Goal: Transaction & Acquisition: Subscribe to service/newsletter

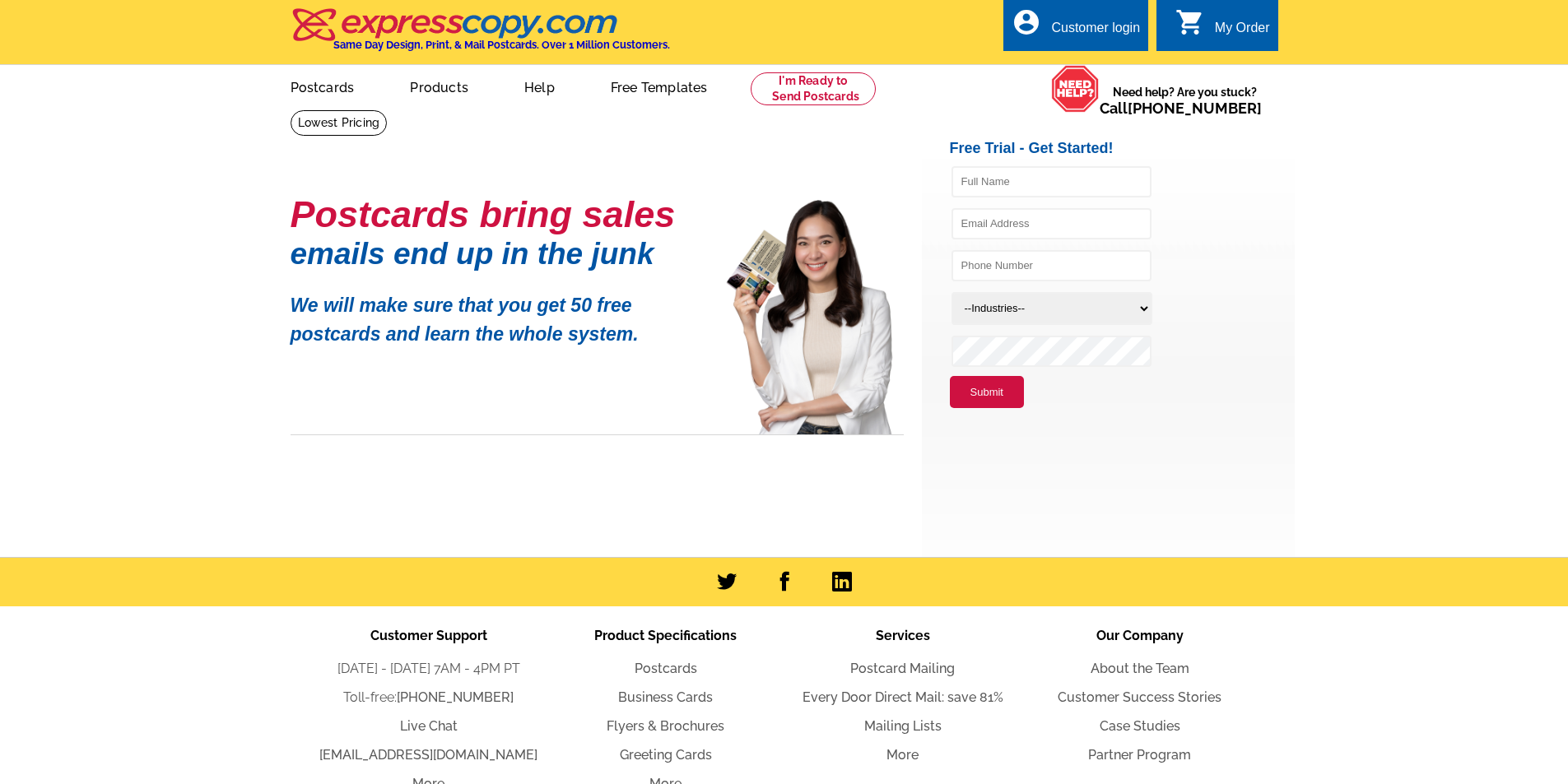
type input "[PERSON_NAME]"
type input "[EMAIL_ADDRESS][DOMAIN_NAME]"
type input "8662068182"
click at [1017, 312] on select "--Industries-- Residential Real Estate Accounting Agriculture Architecture Arts…" at bounding box center [1052, 308] width 200 height 33
select select "768"
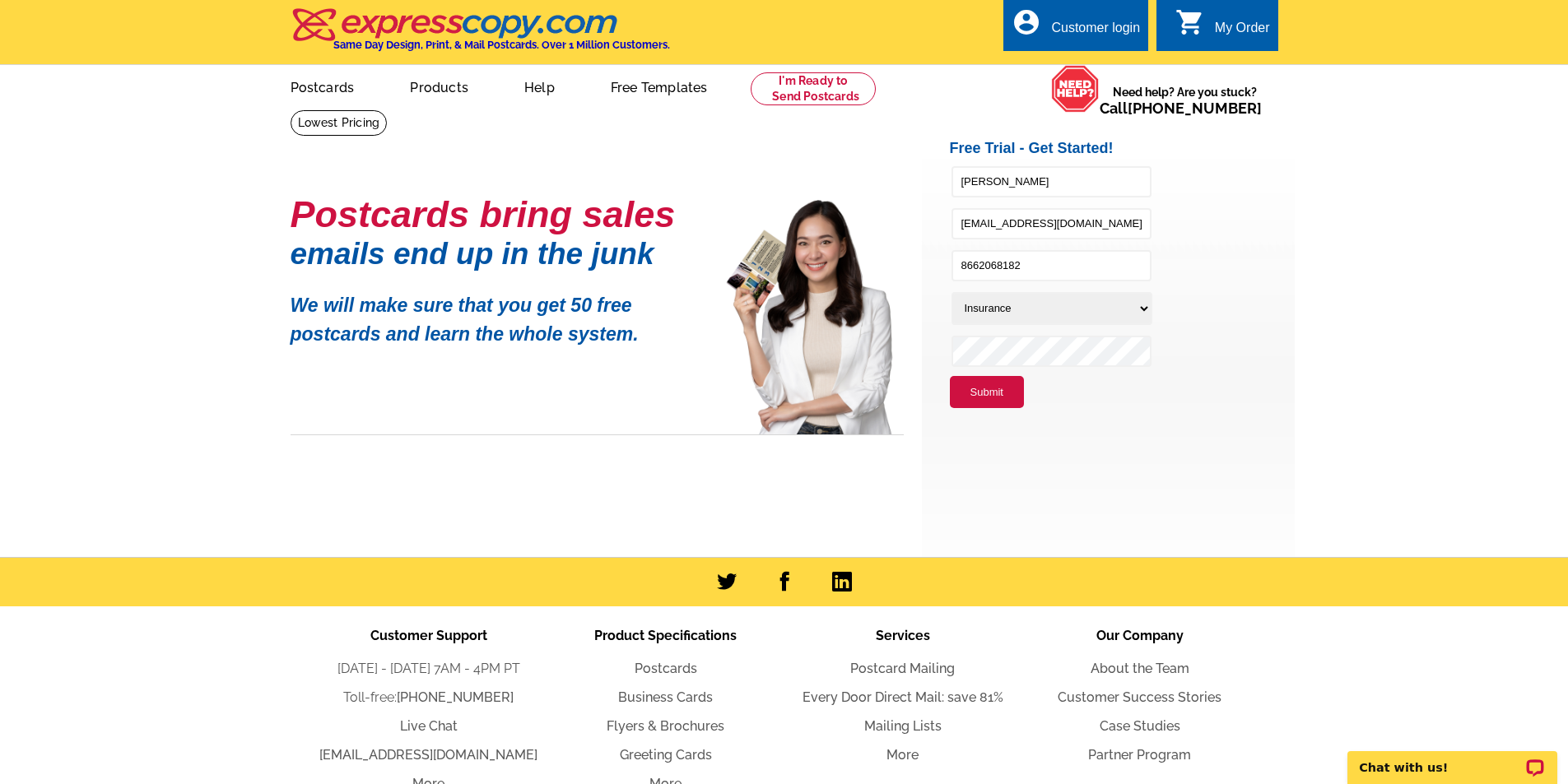
click at [952, 293] on select "--Industries-- Residential Real Estate Accounting Agriculture Architecture Arts…" at bounding box center [1052, 308] width 200 height 33
click at [319, 92] on link "Postcards" at bounding box center [321, 85] width 115 height 38
